Goal: Check status: Check status

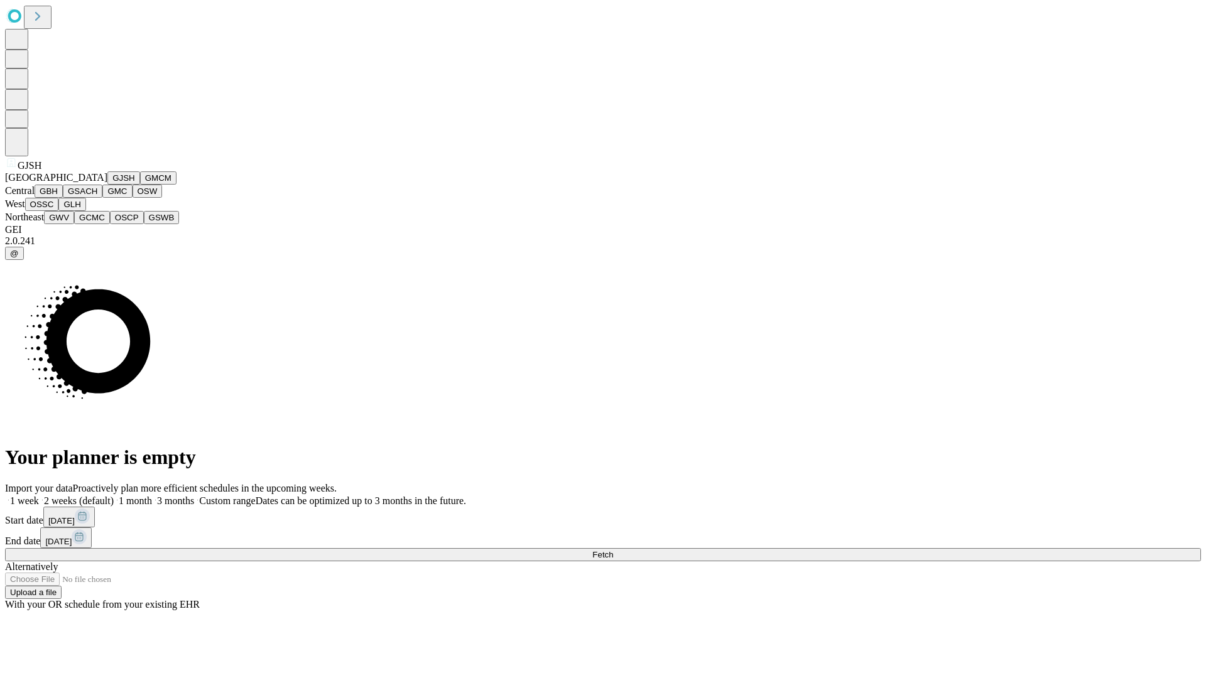
click at [107, 185] on button "GJSH" at bounding box center [123, 177] width 33 height 13
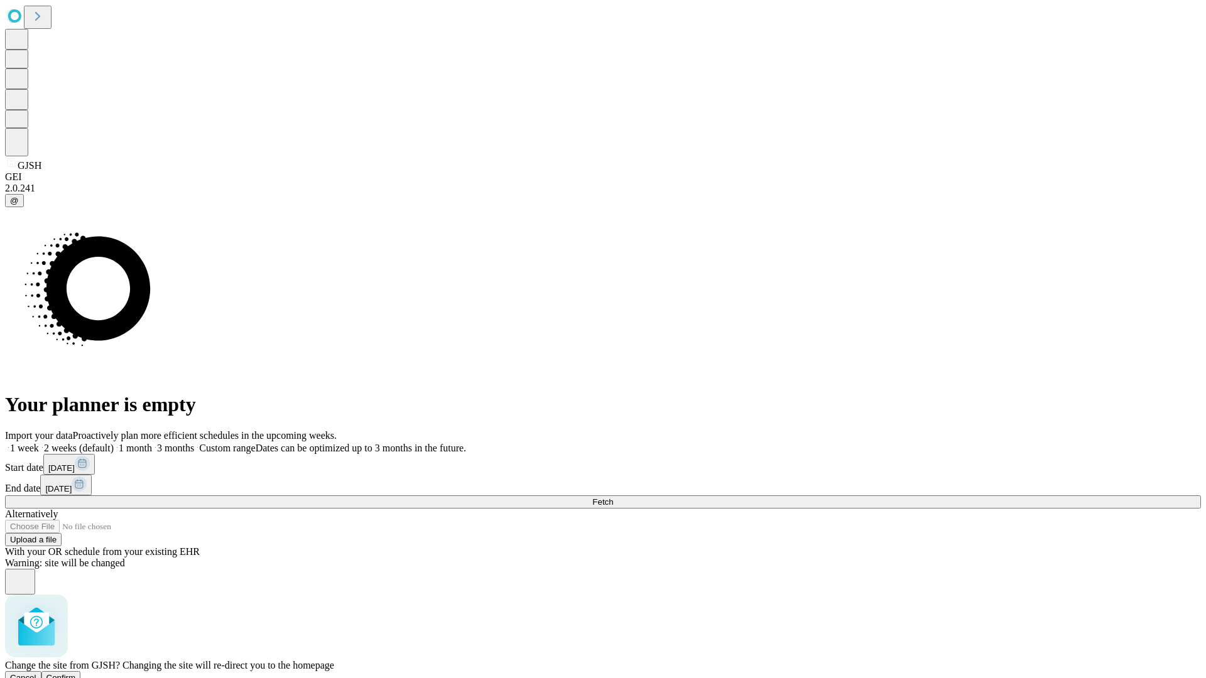
click at [76, 673] on span "Confirm" at bounding box center [61, 677] width 30 height 9
click at [152, 443] on label "1 month" at bounding box center [133, 448] width 38 height 11
click at [613, 497] on span "Fetch" at bounding box center [602, 501] width 21 height 9
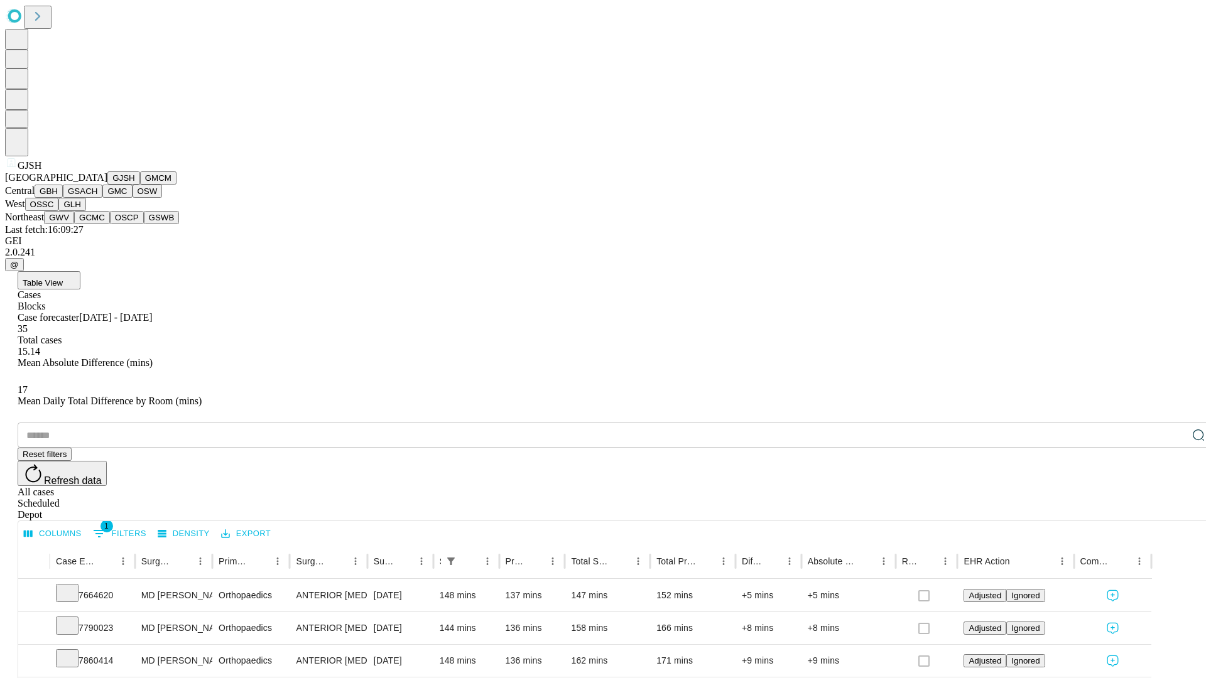
click at [140, 185] on button "GMCM" at bounding box center [158, 177] width 36 height 13
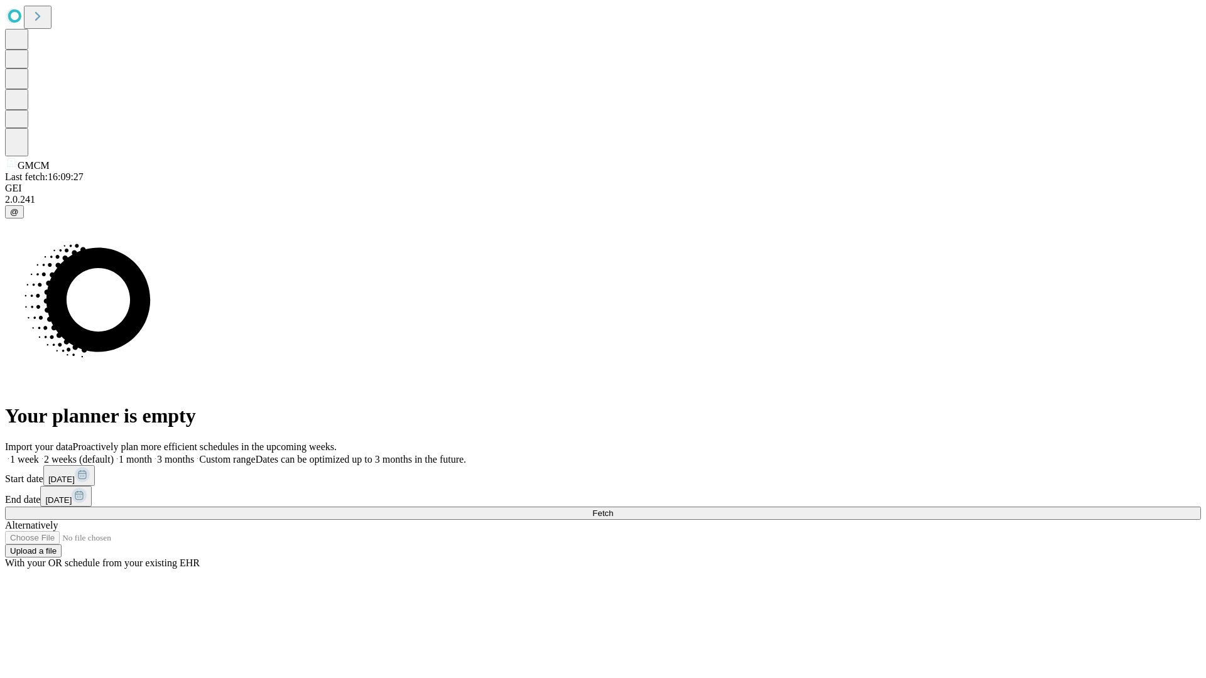
click at [152, 454] on label "1 month" at bounding box center [133, 459] width 38 height 11
click at [613, 509] on span "Fetch" at bounding box center [602, 513] width 21 height 9
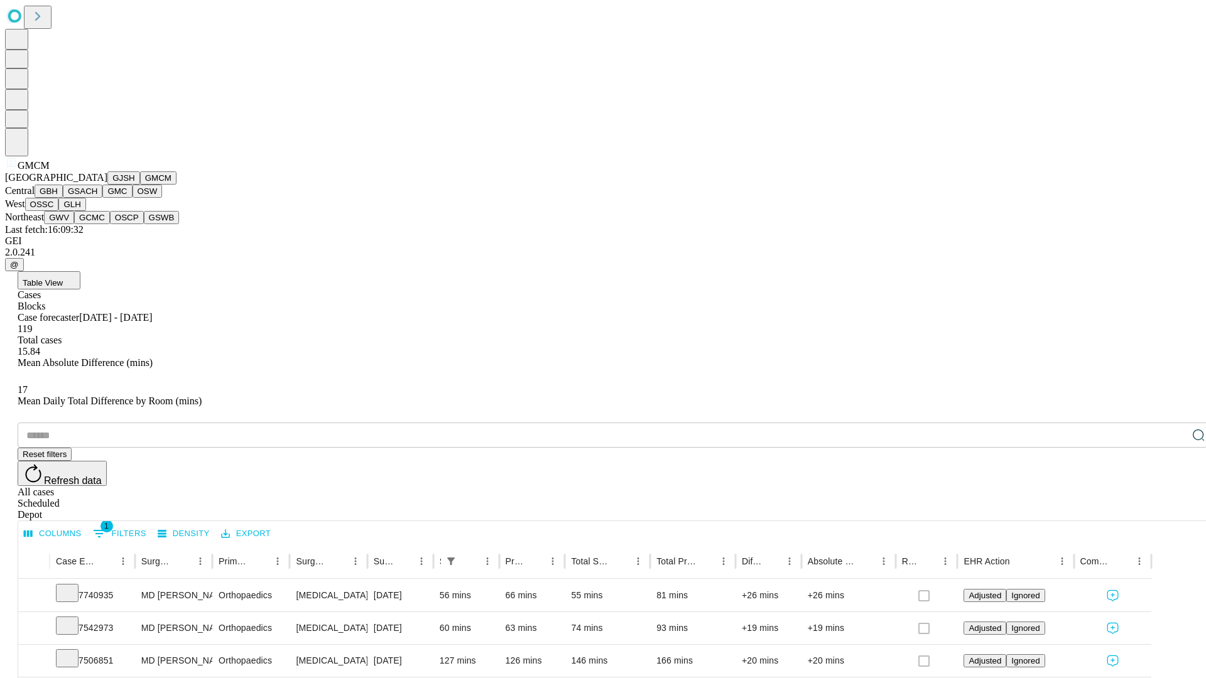
click at [63, 198] on button "GBH" at bounding box center [49, 191] width 28 height 13
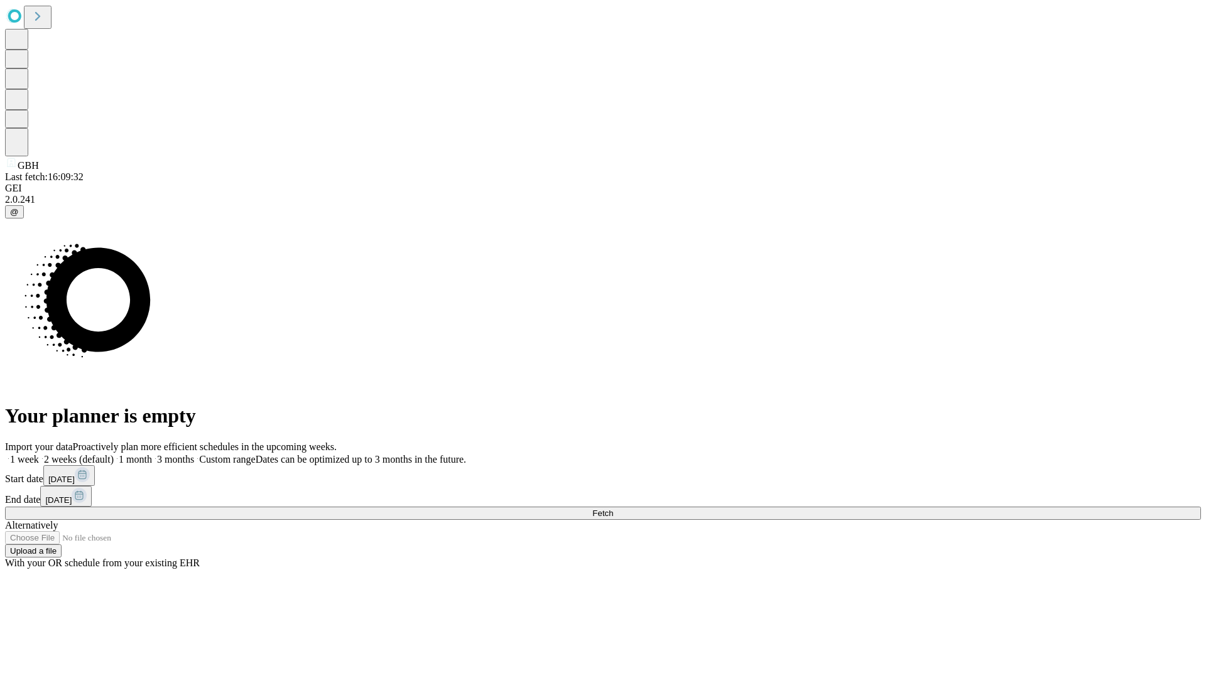
click at [613, 509] on span "Fetch" at bounding box center [602, 513] width 21 height 9
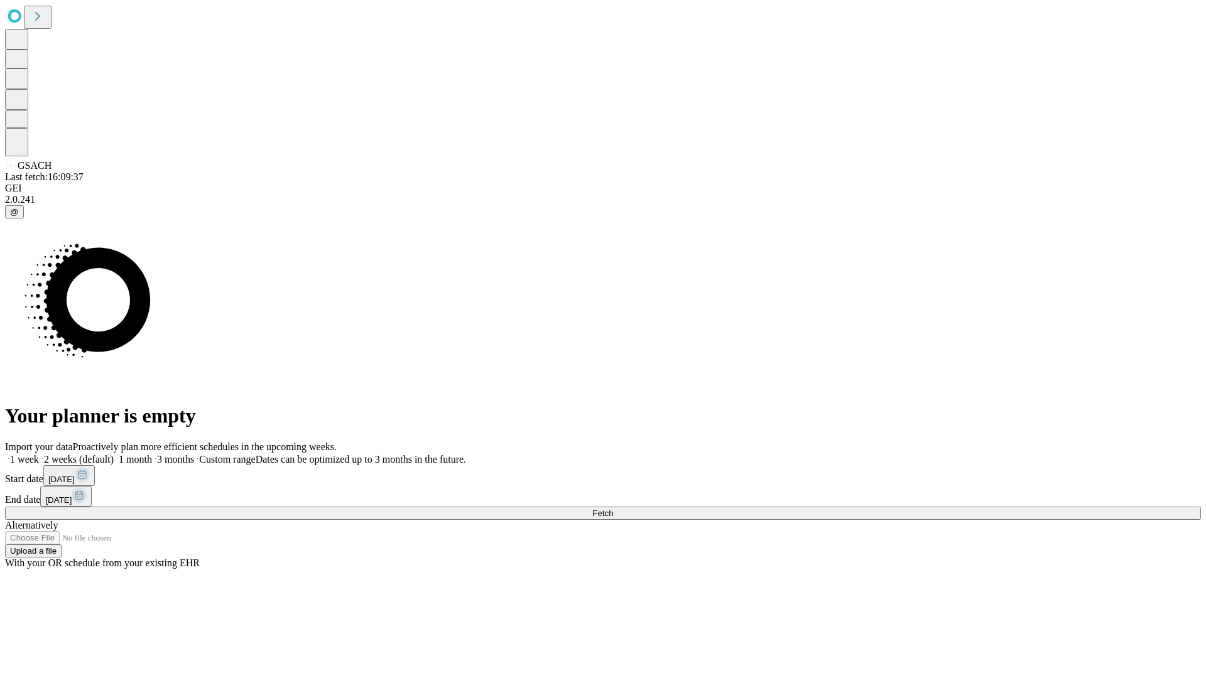
click at [152, 454] on label "1 month" at bounding box center [133, 459] width 38 height 11
click at [613, 509] on span "Fetch" at bounding box center [602, 513] width 21 height 9
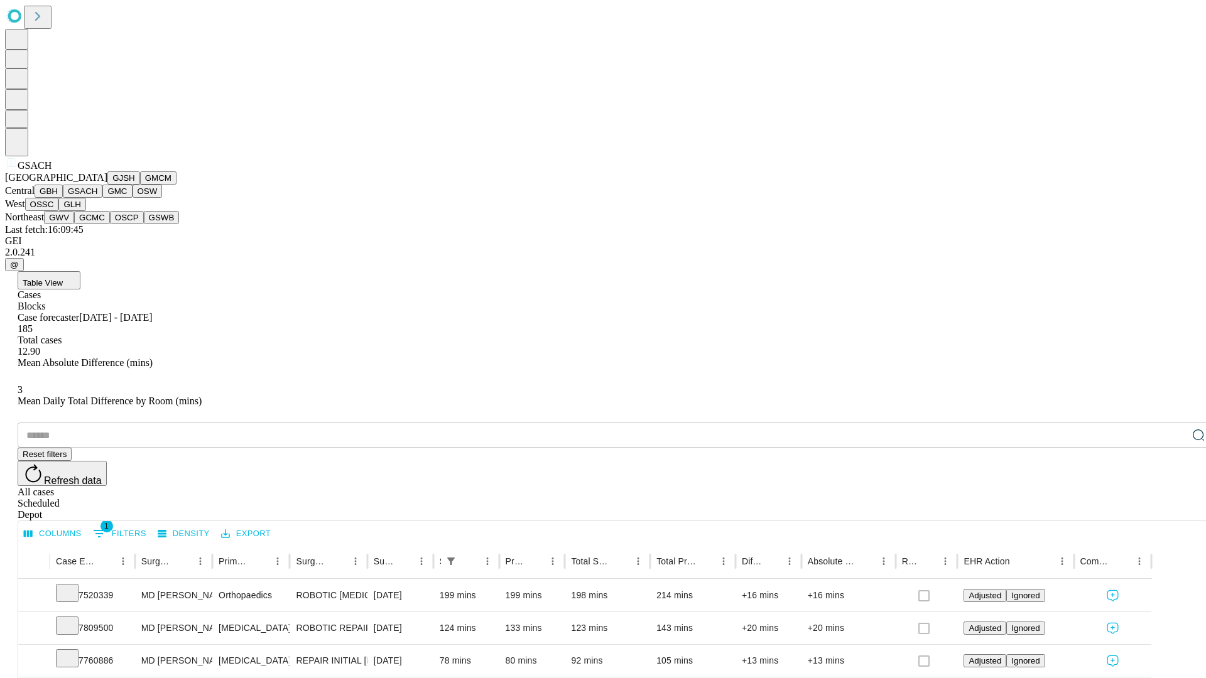
click at [102, 198] on button "GMC" at bounding box center [117, 191] width 30 height 13
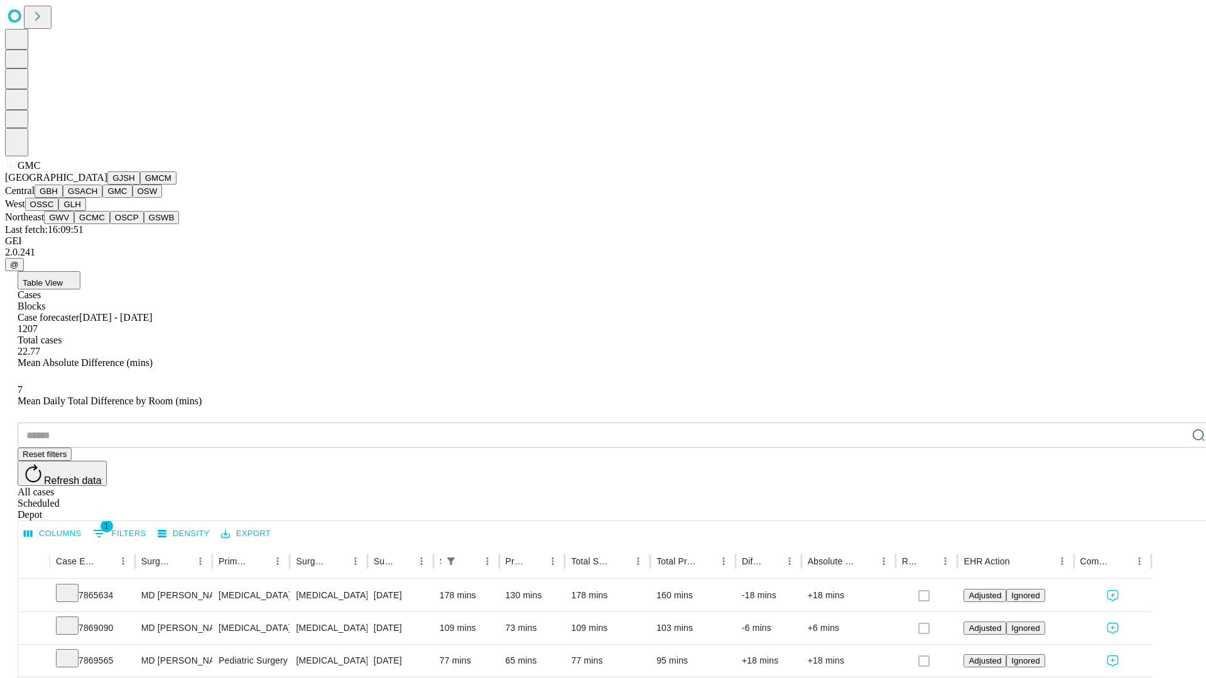
click at [133, 198] on button "OSW" at bounding box center [148, 191] width 30 height 13
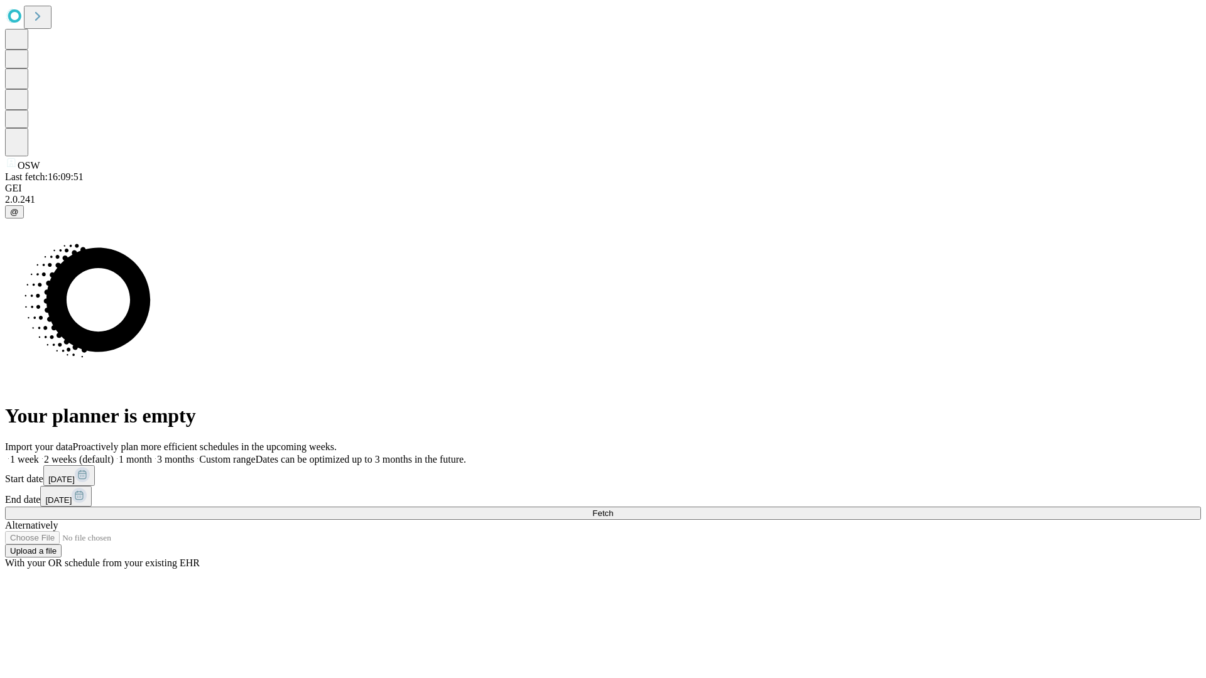
click at [613, 509] on span "Fetch" at bounding box center [602, 513] width 21 height 9
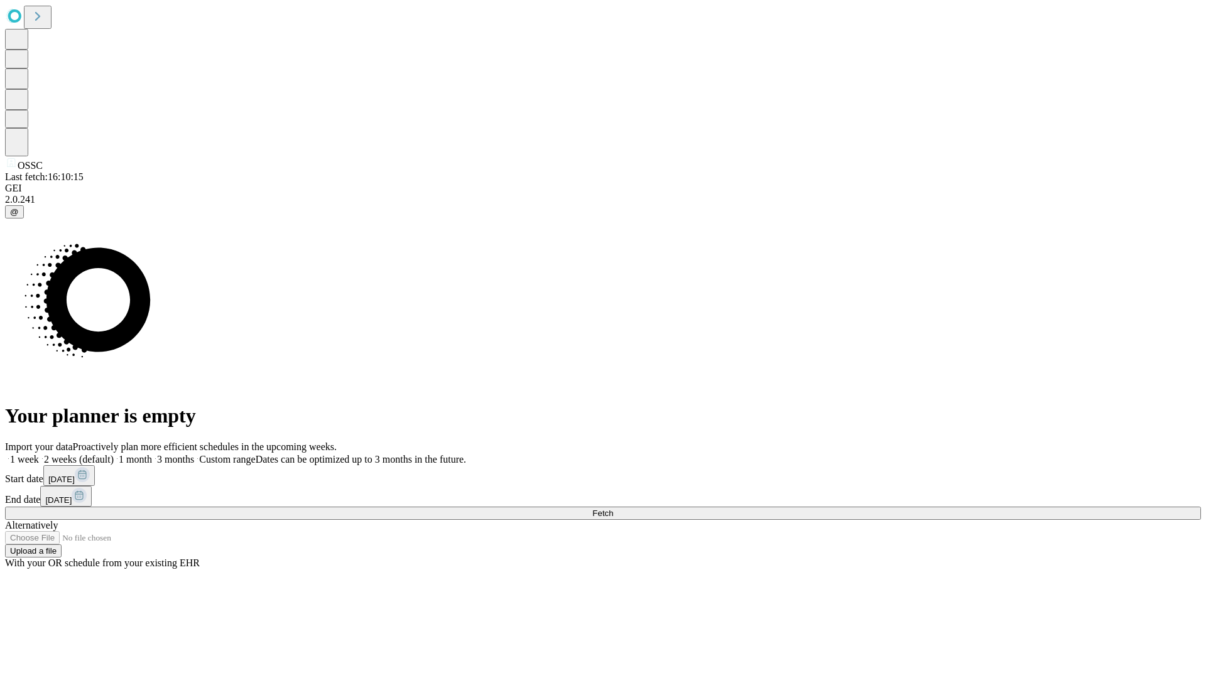
click at [152, 454] on label "1 month" at bounding box center [133, 459] width 38 height 11
click at [613, 509] on span "Fetch" at bounding box center [602, 513] width 21 height 9
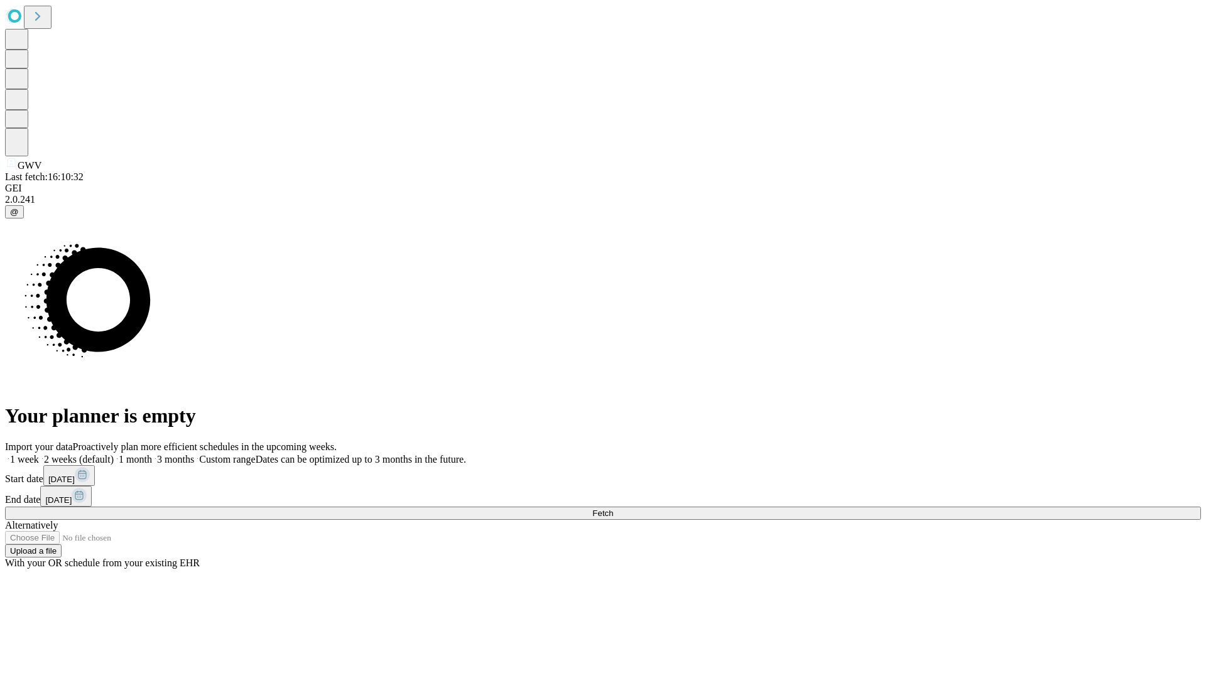
click at [152, 454] on label "1 month" at bounding box center [133, 459] width 38 height 11
click at [613, 509] on span "Fetch" at bounding box center [602, 513] width 21 height 9
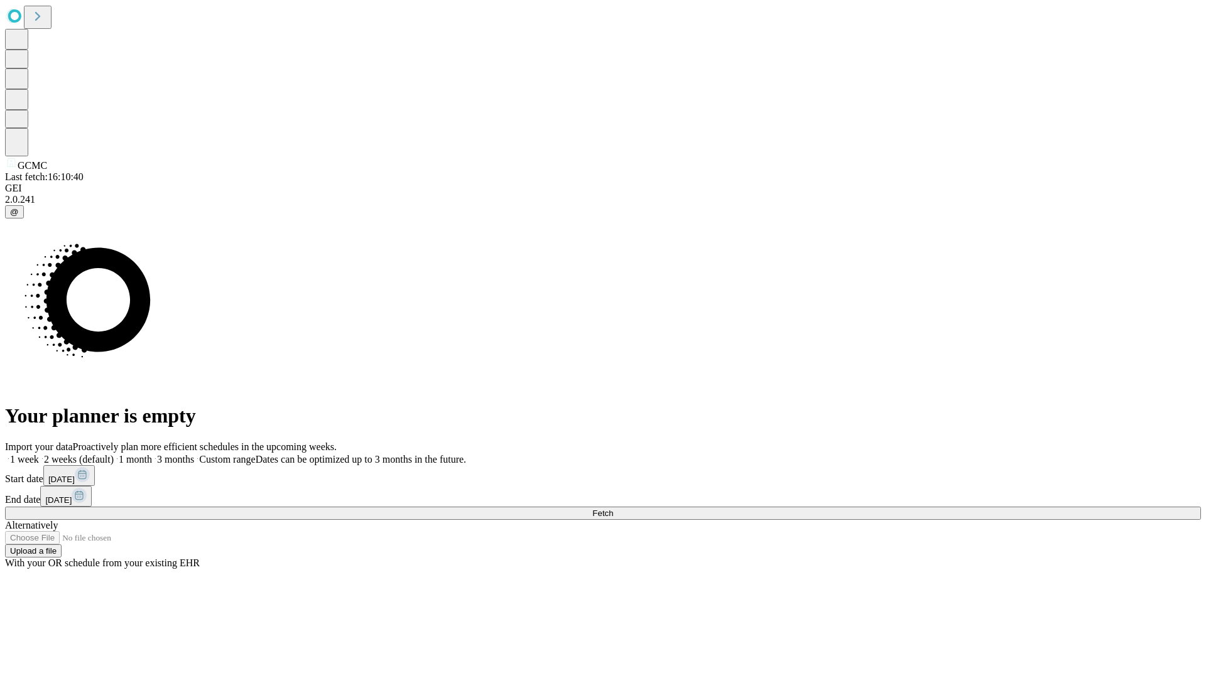
click at [152, 454] on label "1 month" at bounding box center [133, 459] width 38 height 11
click at [613, 509] on span "Fetch" at bounding box center [602, 513] width 21 height 9
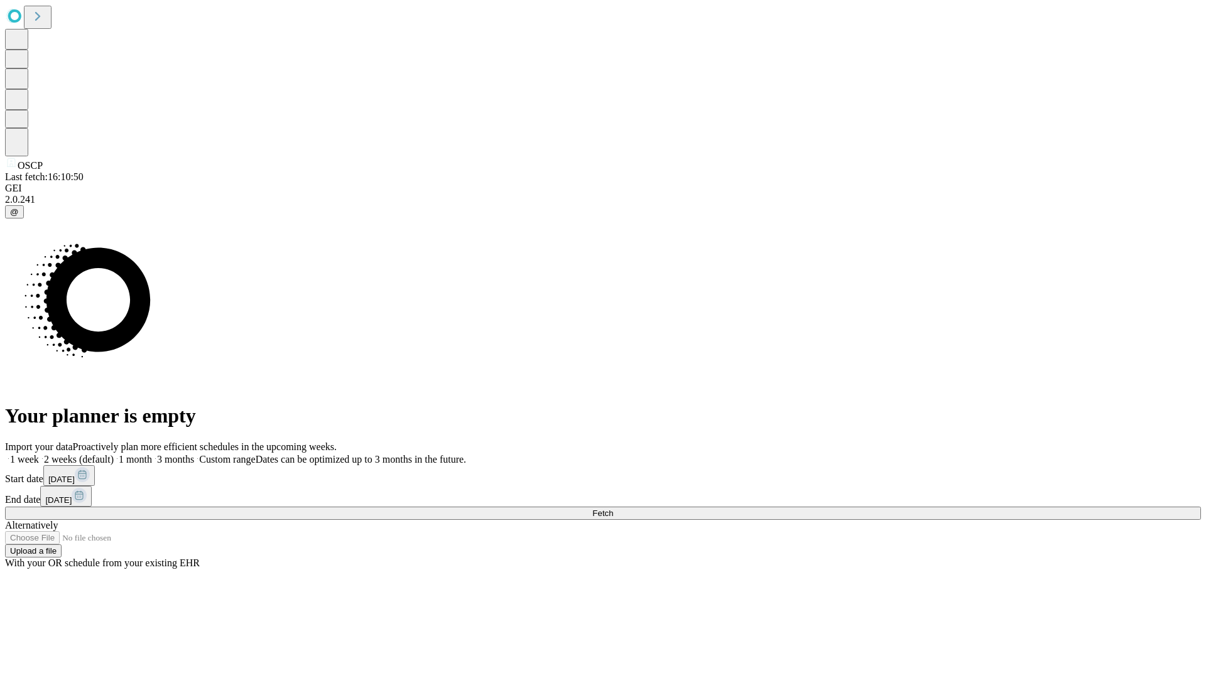
click at [152, 454] on label "1 month" at bounding box center [133, 459] width 38 height 11
click at [613, 509] on span "Fetch" at bounding box center [602, 513] width 21 height 9
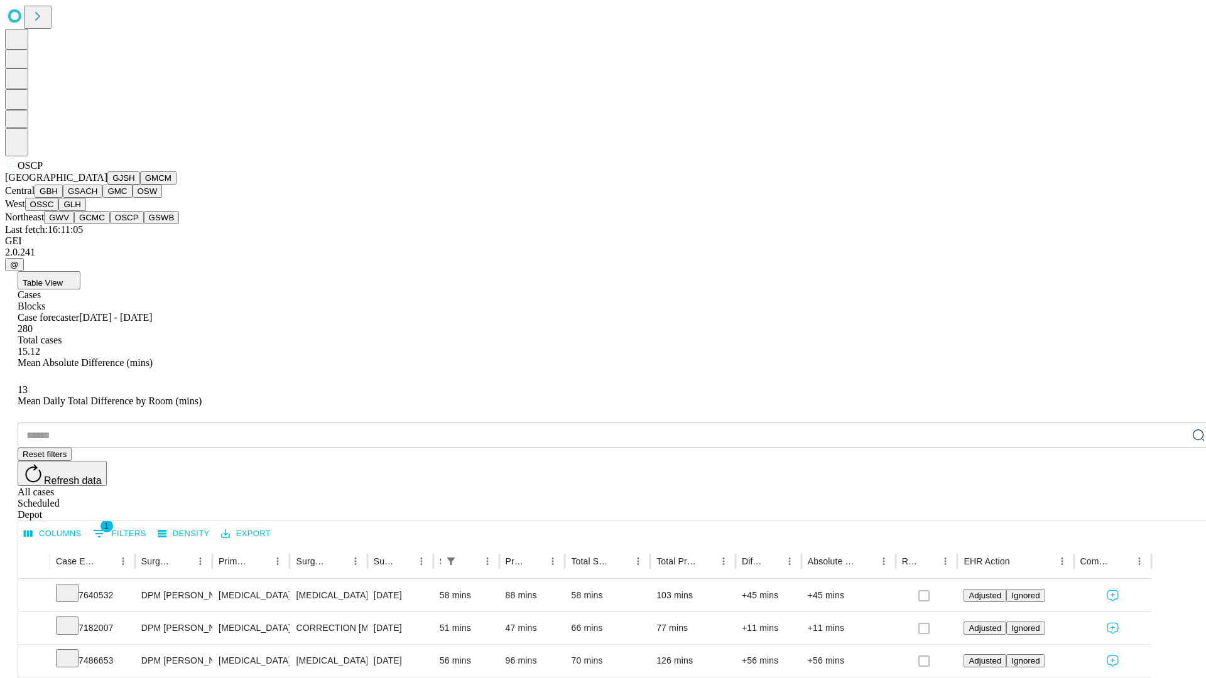
click at [144, 224] on button "GSWB" at bounding box center [162, 217] width 36 height 13
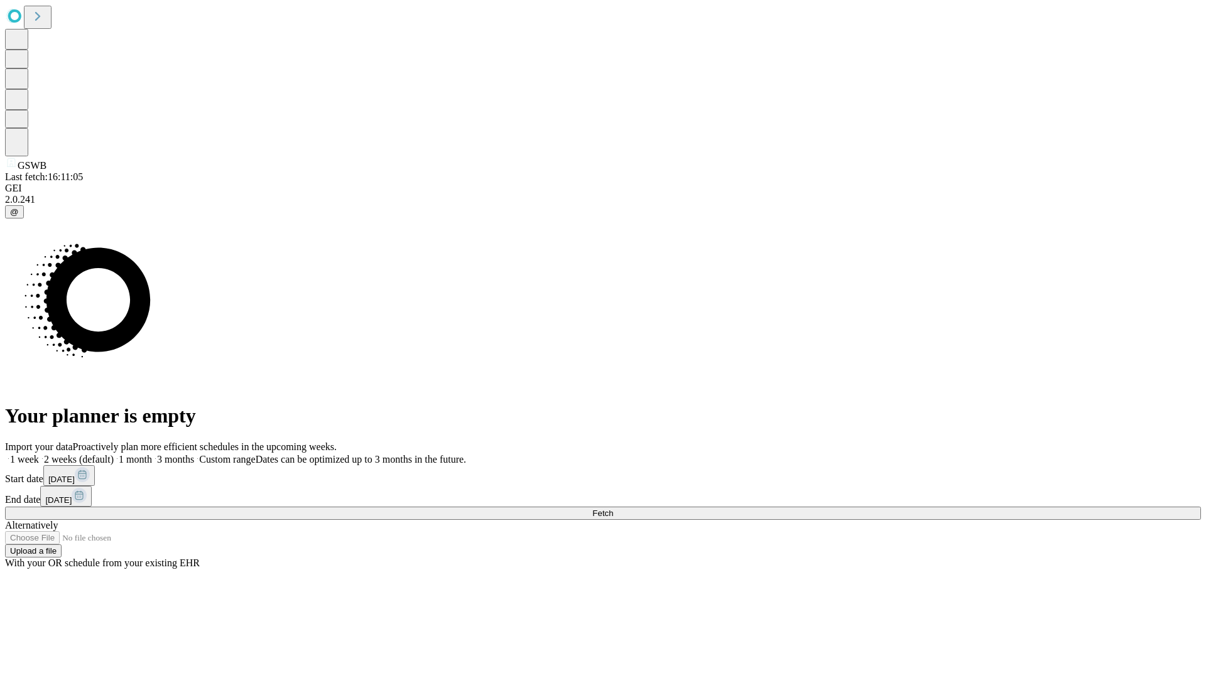
click at [152, 454] on label "1 month" at bounding box center [133, 459] width 38 height 11
click at [613, 509] on span "Fetch" at bounding box center [602, 513] width 21 height 9
